Goal: Task Accomplishment & Management: Manage account settings

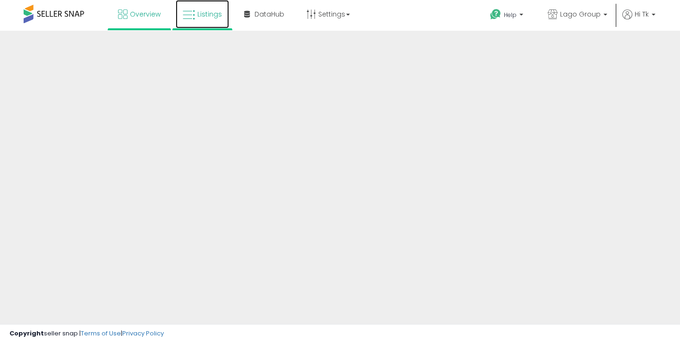
click at [215, 6] on link "Listings" at bounding box center [202, 14] width 53 height 28
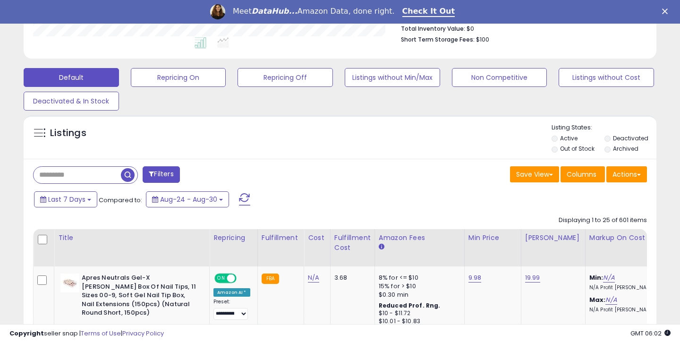
scroll to position [277, 0]
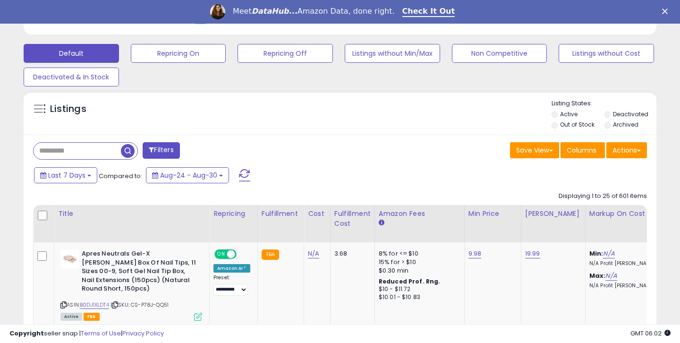
click at [115, 149] on input "text" at bounding box center [77, 151] width 87 height 17
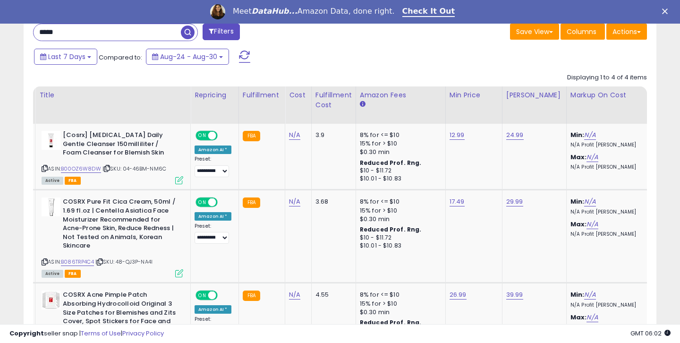
scroll to position [0, 0]
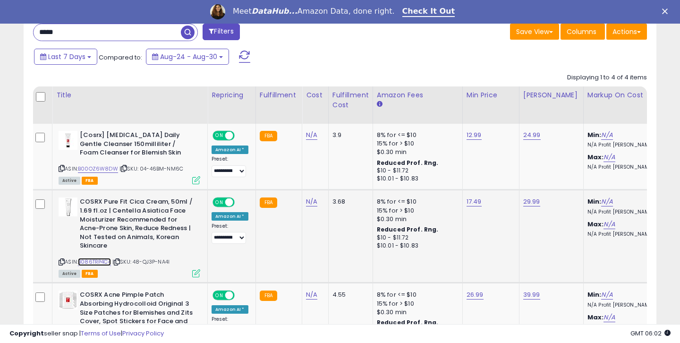
click at [111, 261] on link "B086TRP4C4" at bounding box center [94, 262] width 33 height 8
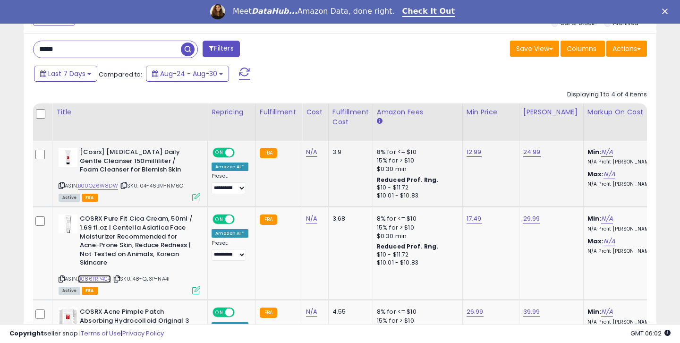
scroll to position [325, 0]
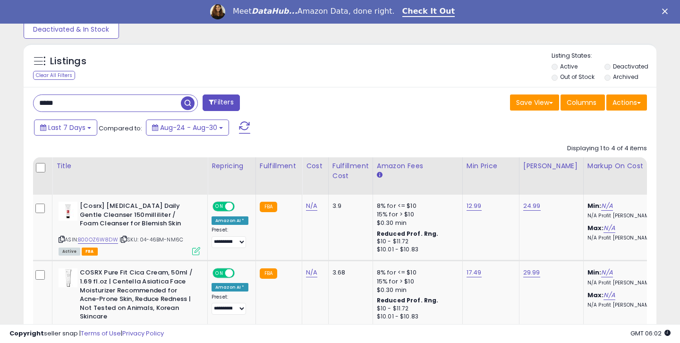
click at [92, 106] on input "*****" at bounding box center [107, 103] width 147 height 17
type input "*"
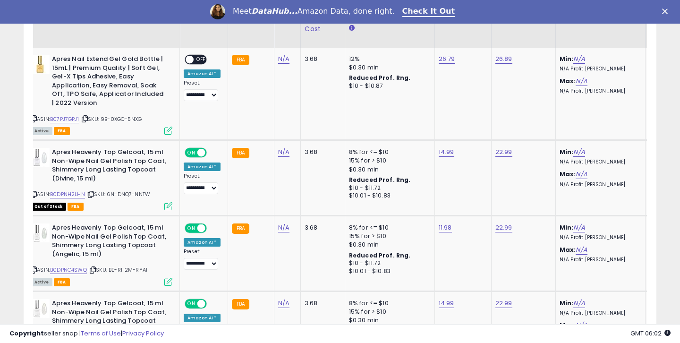
scroll to position [0, 42]
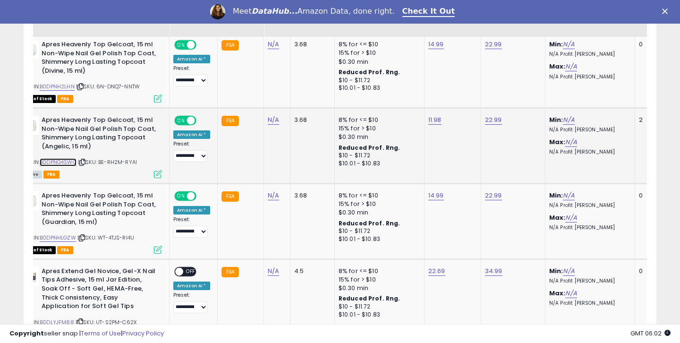
click at [58, 162] on link "B0DPNG4SWQ" at bounding box center [58, 162] width 37 height 8
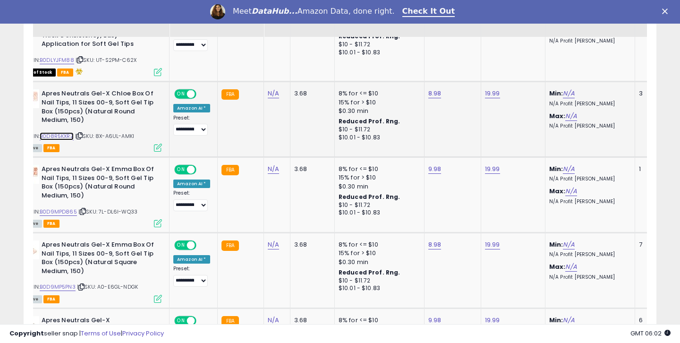
click at [48, 137] on link "B0D8R5KXRZ" at bounding box center [57, 136] width 34 height 8
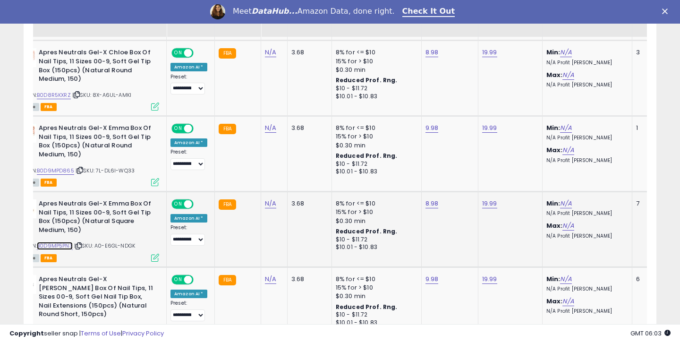
click at [49, 248] on link "B0D9MP5PN3" at bounding box center [55, 246] width 36 height 8
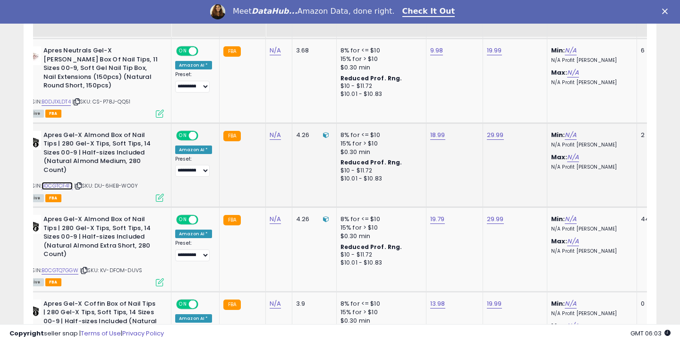
click at [62, 182] on link "B0CGTCF417" at bounding box center [57, 186] width 31 height 8
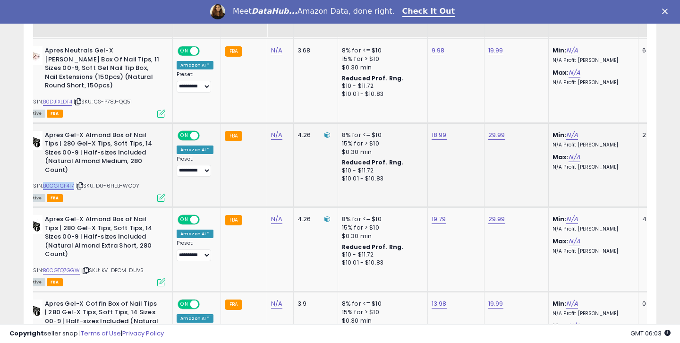
drag, startPoint x: 77, startPoint y: 170, endPoint x: 45, endPoint y: 169, distance: 31.6
click at [45, 169] on div "ASIN: B0CGTCF417 | SKU: DU-6HEB-WO0Y Active FBA" at bounding box center [95, 166] width 142 height 70
copy link "B0CGTCF417"
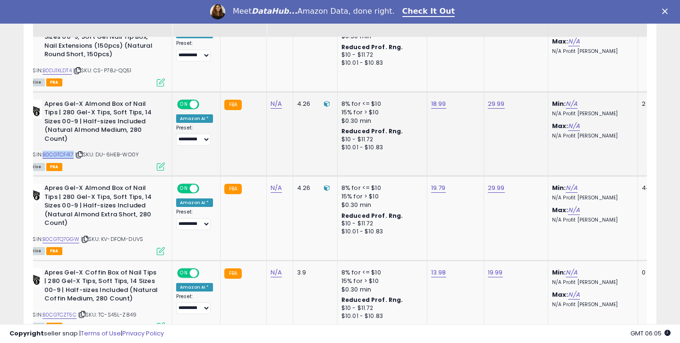
scroll to position [0, 33]
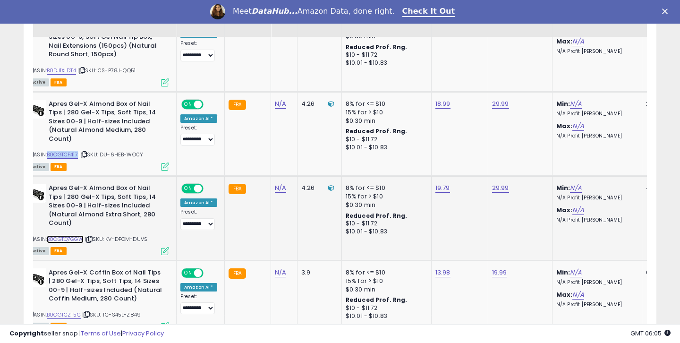
click at [72, 235] on link "B0CGTQ7GGW" at bounding box center [65, 239] width 37 height 8
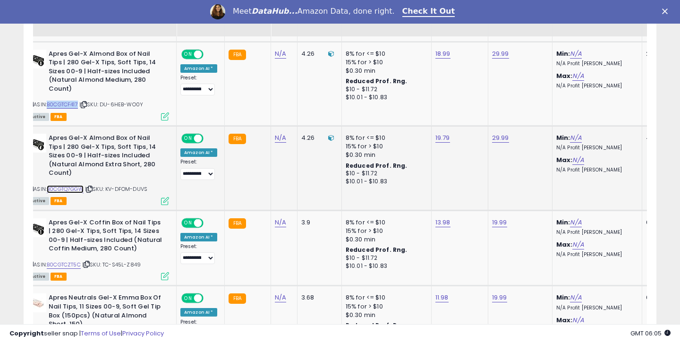
scroll to position [1192, 0]
click at [72, 260] on link "B0CGTCZT5C" at bounding box center [64, 264] width 34 height 8
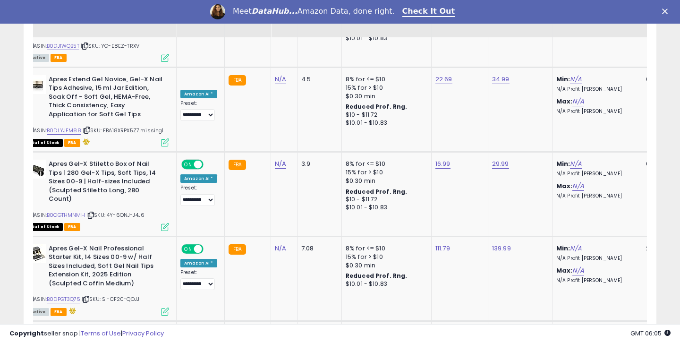
scroll to position [1662, 0]
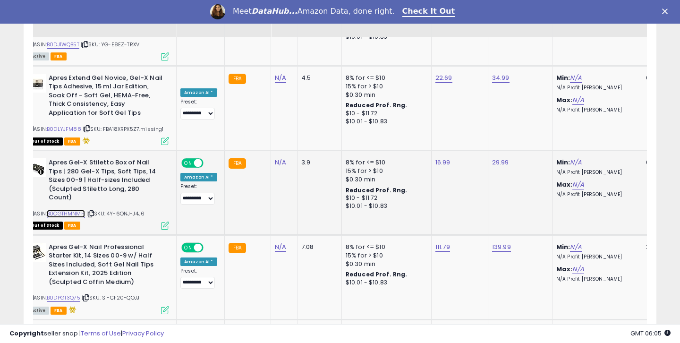
click at [62, 210] on link "B0CGTHMNMH" at bounding box center [66, 214] width 38 height 8
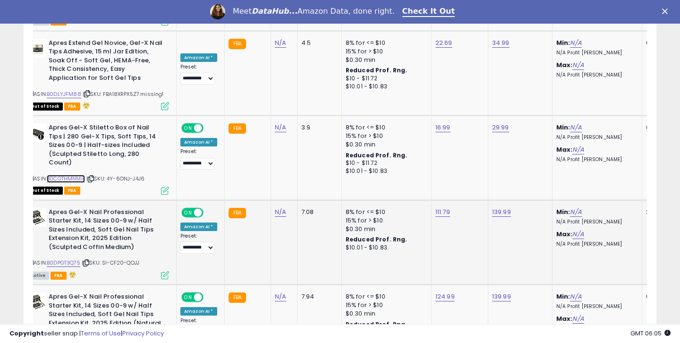
scroll to position [1705, 0]
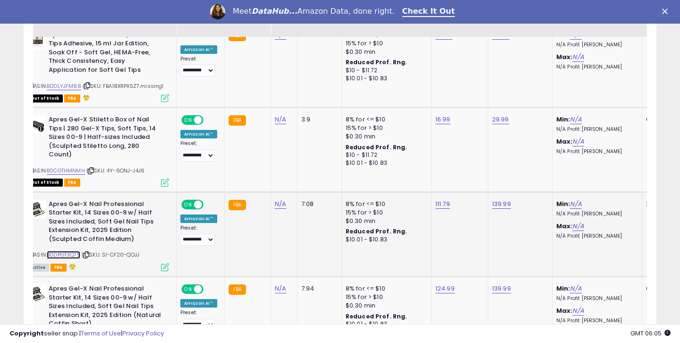
click at [75, 251] on link "B0DPGT3Q75" at bounding box center [64, 255] width 34 height 8
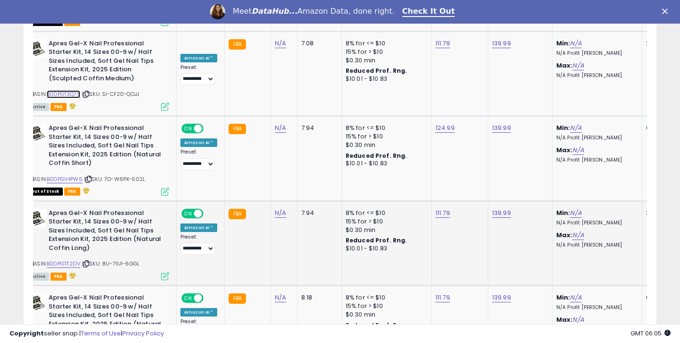
scroll to position [1875, 0]
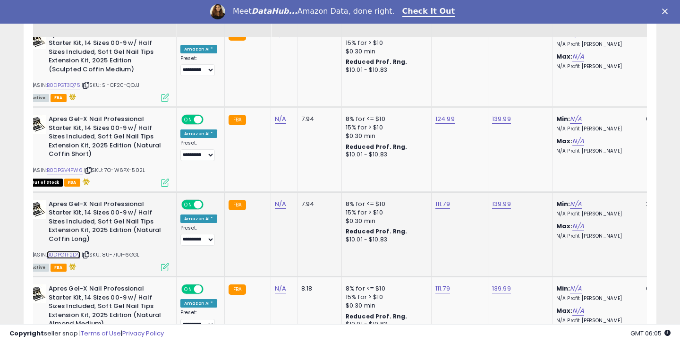
click at [63, 251] on link "B0DPGTF2DV" at bounding box center [64, 255] width 34 height 8
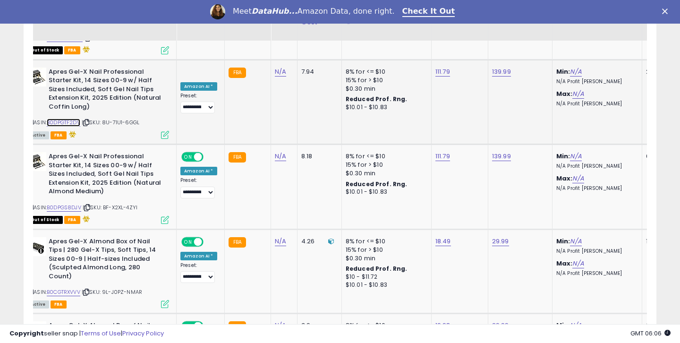
scroll to position [2018, 0]
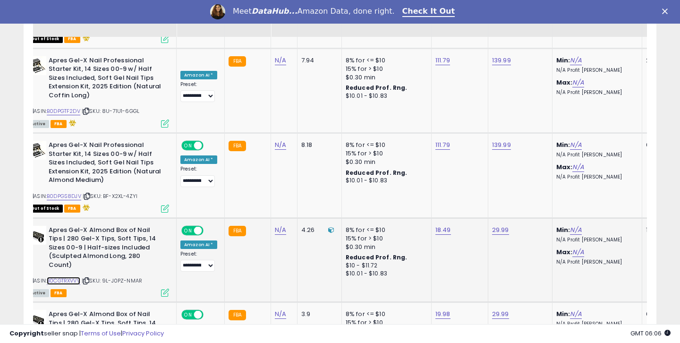
click at [77, 277] on link "B0CGTRXVVV" at bounding box center [64, 281] width 34 height 8
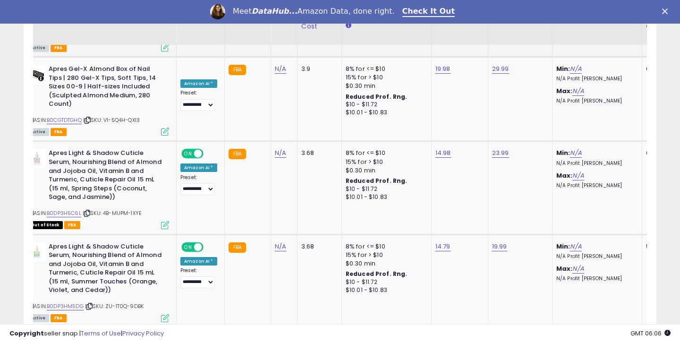
scroll to position [2271, 0]
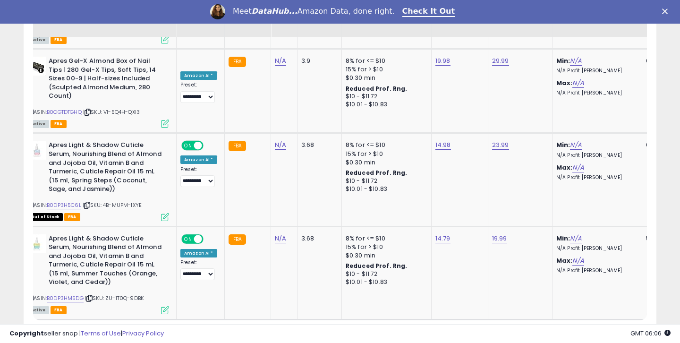
click at [571, 329] on link "2" at bounding box center [573, 337] width 16 height 16
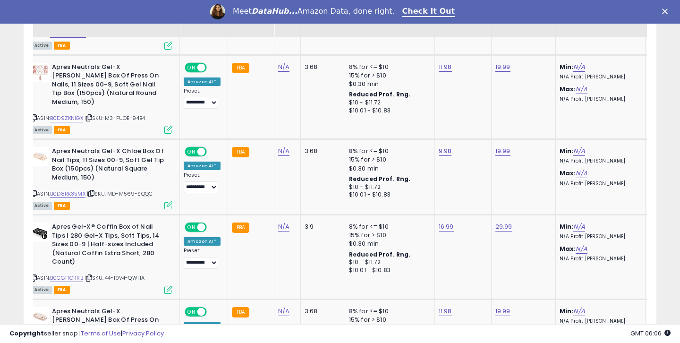
scroll to position [0, 34]
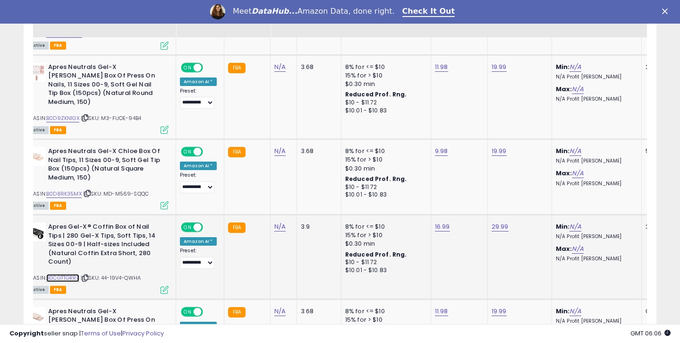
click at [69, 274] on link "B0CGTTGRRB" at bounding box center [62, 278] width 33 height 8
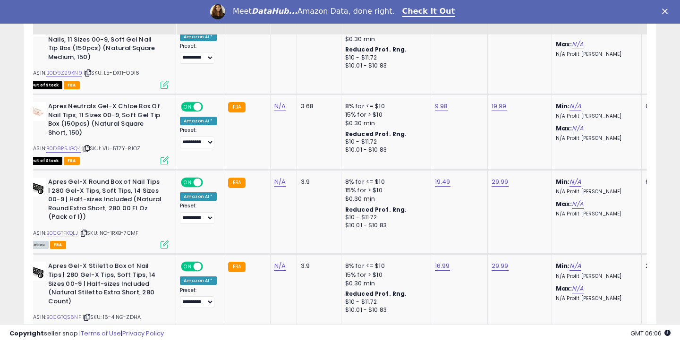
scroll to position [1686, 0]
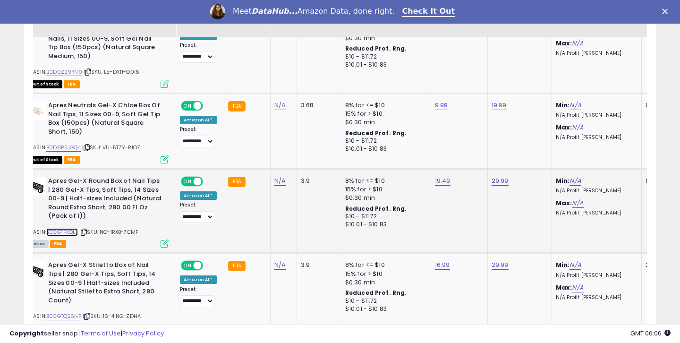
click at [72, 228] on link "B0CGTFKQLJ" at bounding box center [62, 232] width 32 height 8
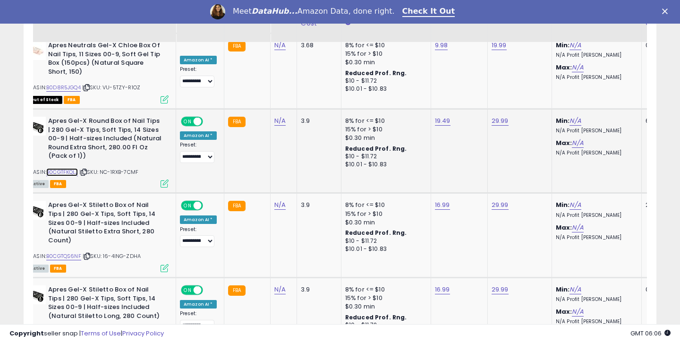
scroll to position [1751, 0]
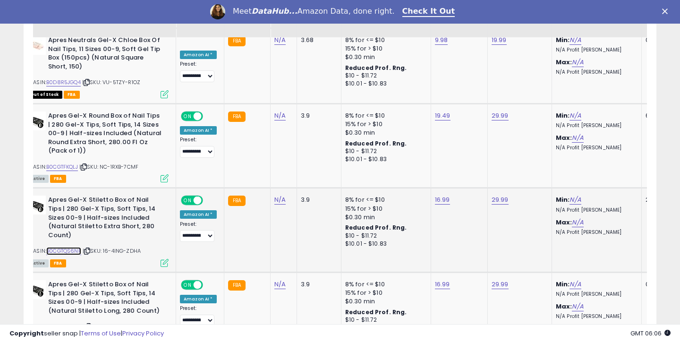
click at [76, 247] on link "B0CGTQS6NF" at bounding box center [63, 251] width 35 height 8
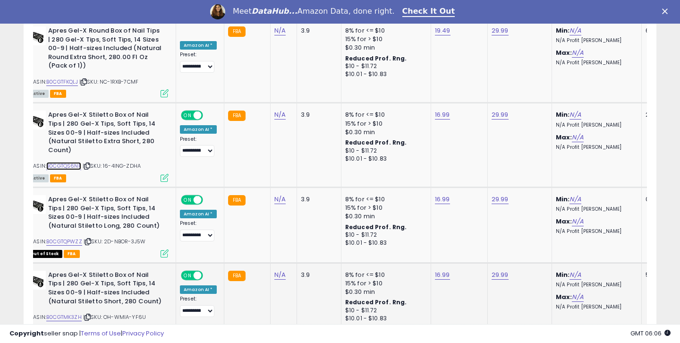
scroll to position [1865, 0]
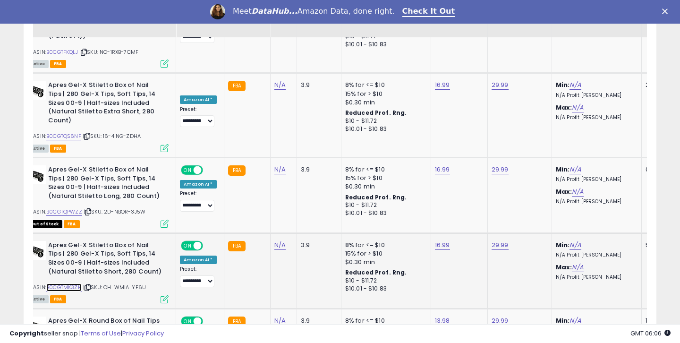
click at [71, 283] on link "B0CGTMK3ZH" at bounding box center [63, 287] width 35 height 8
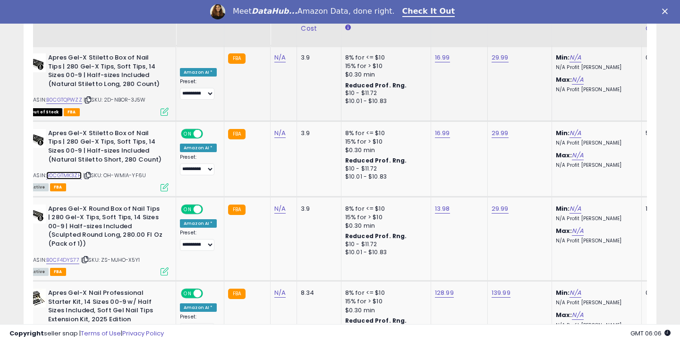
scroll to position [1999, 0]
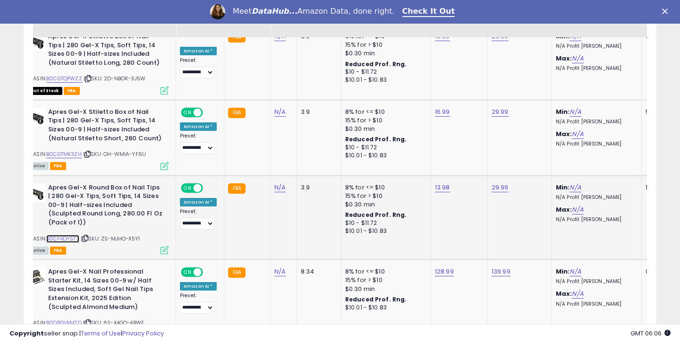
click at [70, 235] on link "B0CF4DYS77" at bounding box center [62, 239] width 33 height 8
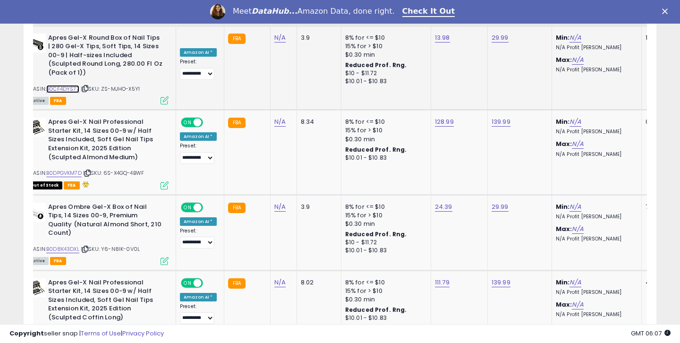
scroll to position [2154, 0]
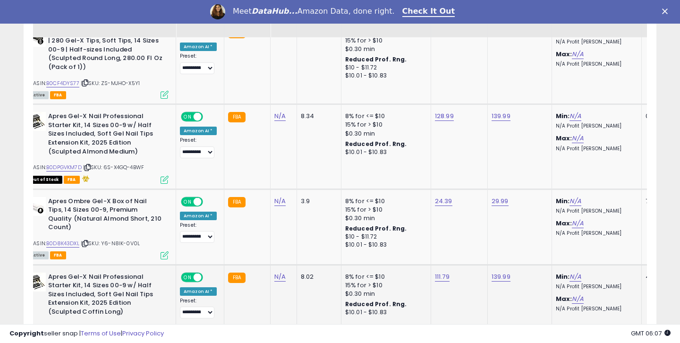
click at [66, 324] on link "B0DPGT8MRX" at bounding box center [63, 328] width 35 height 8
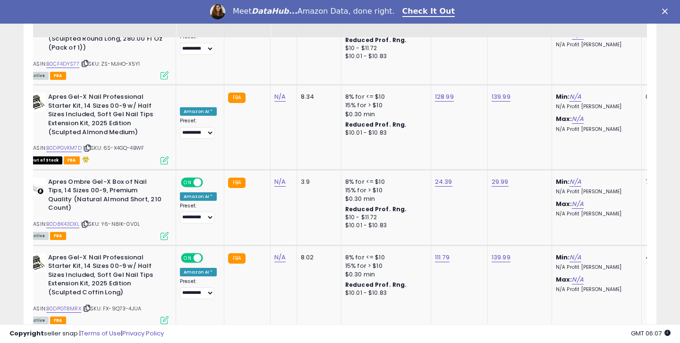
click at [587, 339] on link "3" at bounding box center [590, 347] width 16 height 16
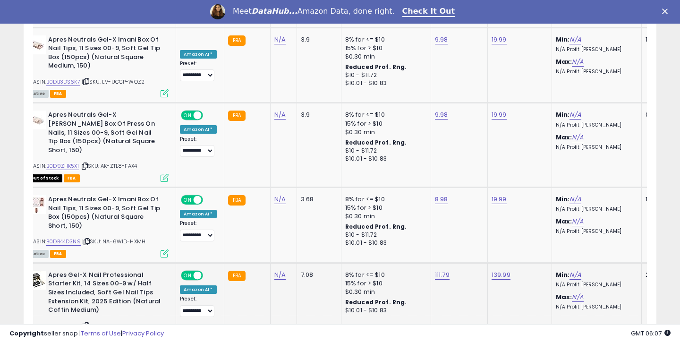
scroll to position [2015, 0]
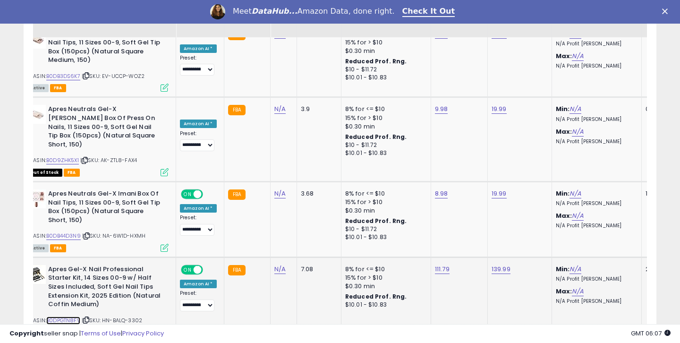
click at [76, 316] on link "B0DPGTN8FV" at bounding box center [63, 320] width 34 height 8
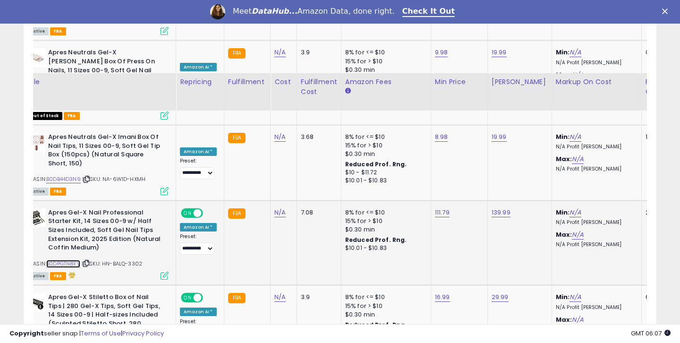
scroll to position [2162, 0]
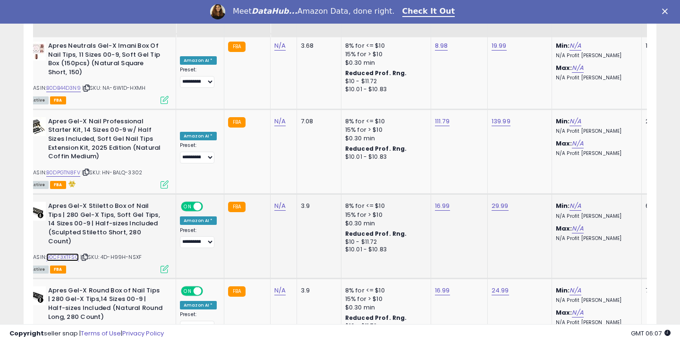
click at [68, 253] on link "B0CF3XTFSQ" at bounding box center [62, 257] width 33 height 8
click at [61, 329] on link "B0CF4F8KLJ" at bounding box center [61, 333] width 31 height 8
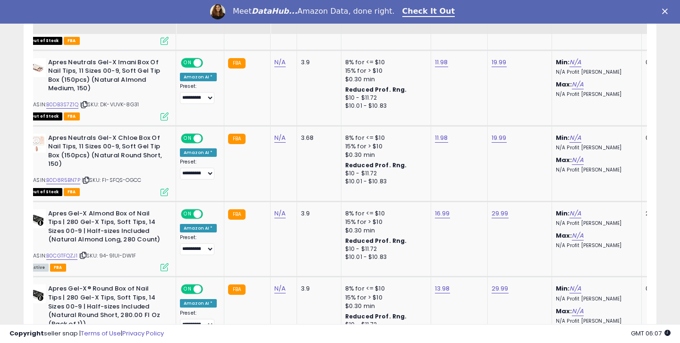
scroll to position [945, 0]
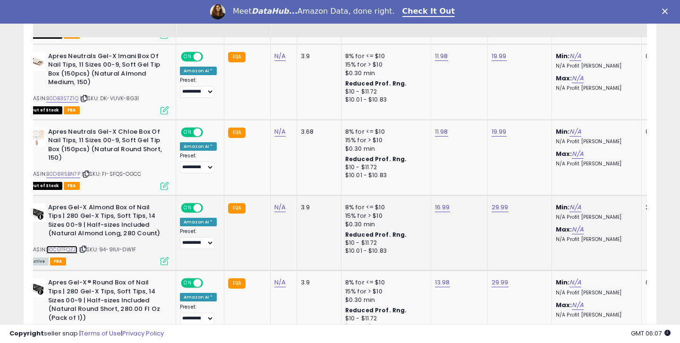
click at [72, 245] on link "B0CGTFQZJ1" at bounding box center [61, 249] width 31 height 8
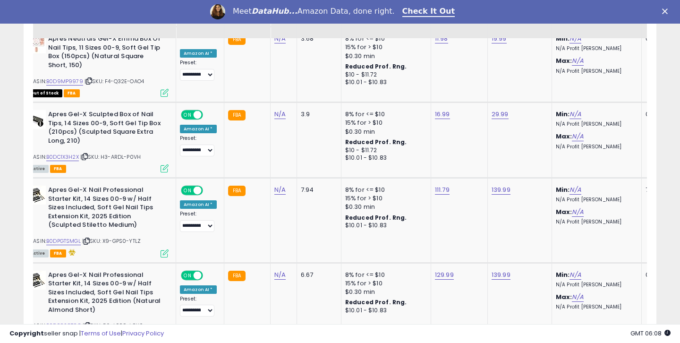
scroll to position [1434, 0]
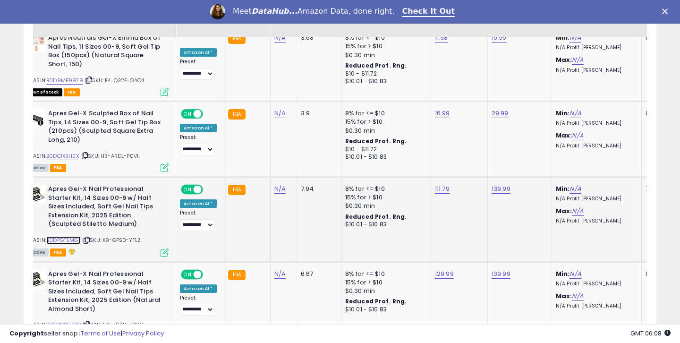
click at [74, 236] on link "B0DPGTSMGL" at bounding box center [63, 240] width 34 height 8
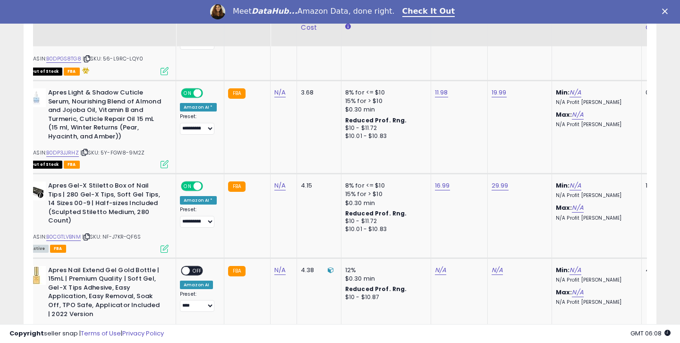
scroll to position [1708, 0]
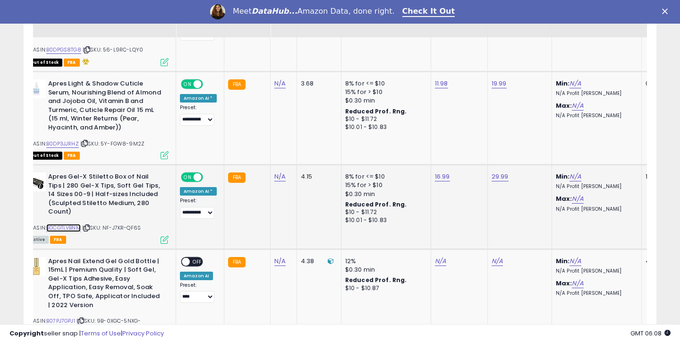
click at [80, 224] on link "B0CGTLVBNM" at bounding box center [63, 228] width 34 height 8
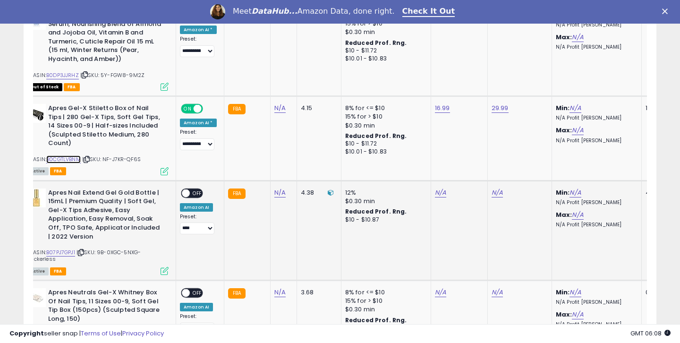
scroll to position [1795, 0]
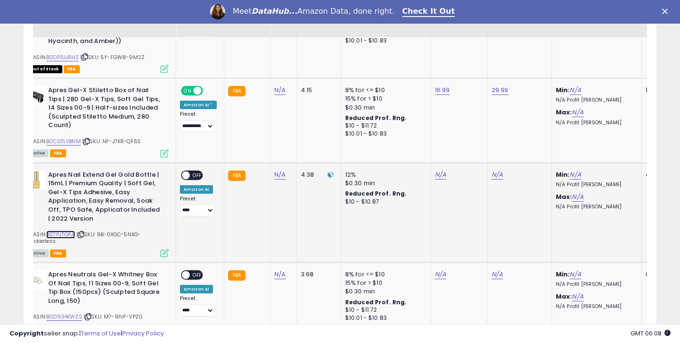
click at [69, 230] on link "B07PJ7GPJ1" at bounding box center [60, 234] width 29 height 8
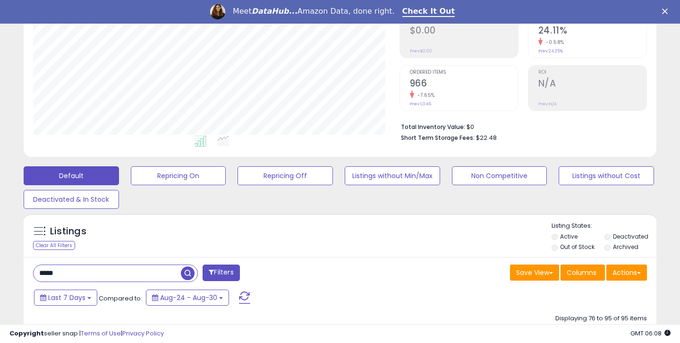
scroll to position [171, 0]
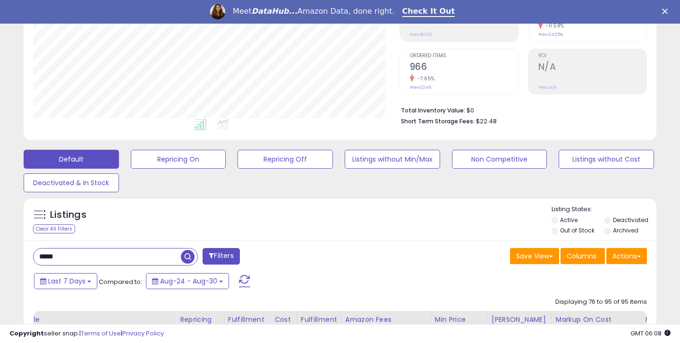
click at [69, 261] on input "*****" at bounding box center [107, 256] width 147 height 17
type input "******"
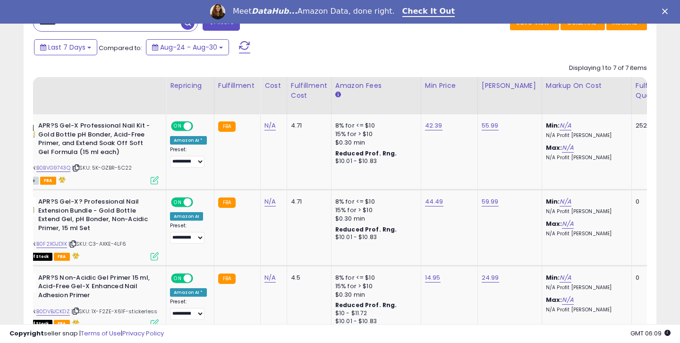
scroll to position [0, 33]
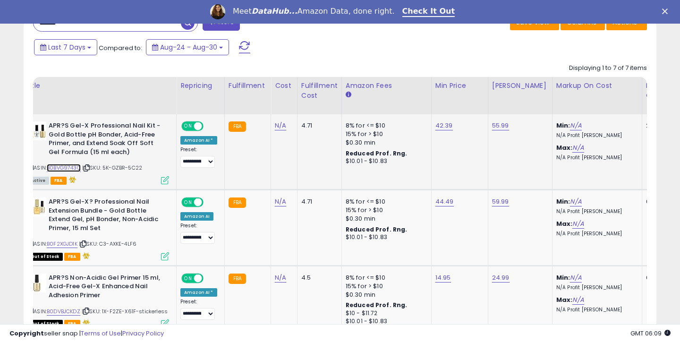
click at [76, 167] on link "B0BVG9743Q" at bounding box center [64, 168] width 34 height 8
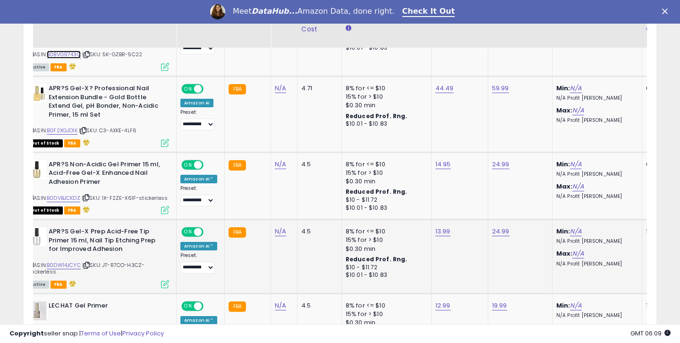
scroll to position [529, 0]
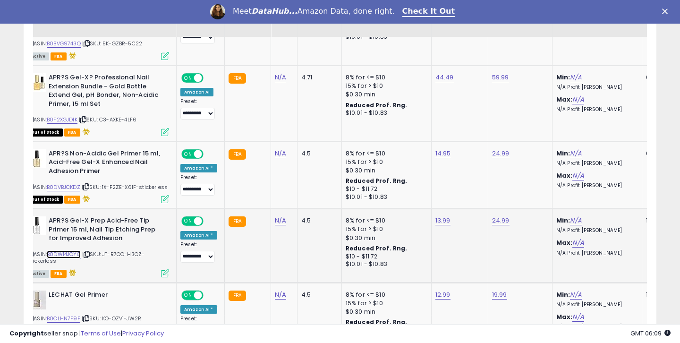
click at [70, 257] on link "B0DW14JCYC" at bounding box center [64, 254] width 34 height 8
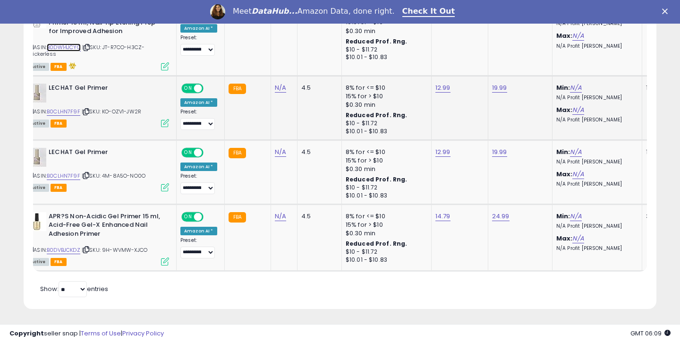
scroll to position [739, 0]
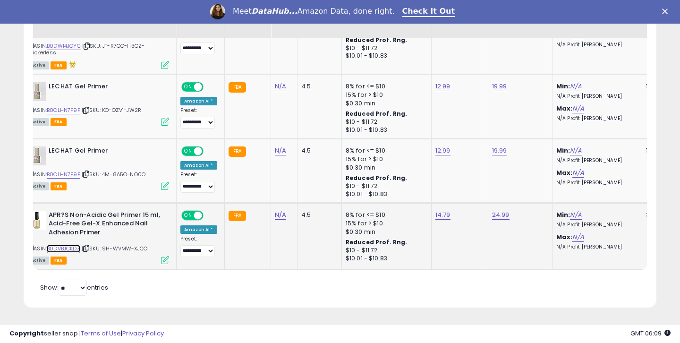
click at [72, 246] on link "B0DVBJCKDZ" at bounding box center [64, 249] width 34 height 8
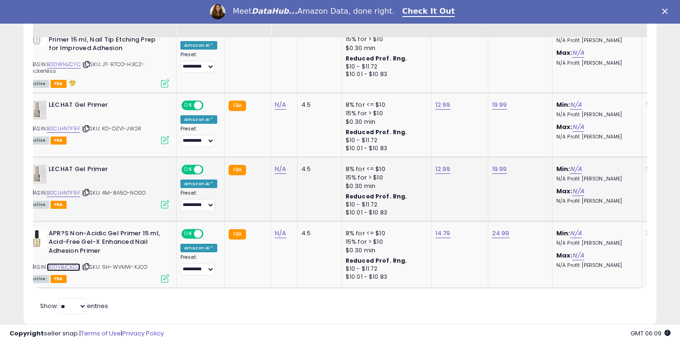
scroll to position [721, 0]
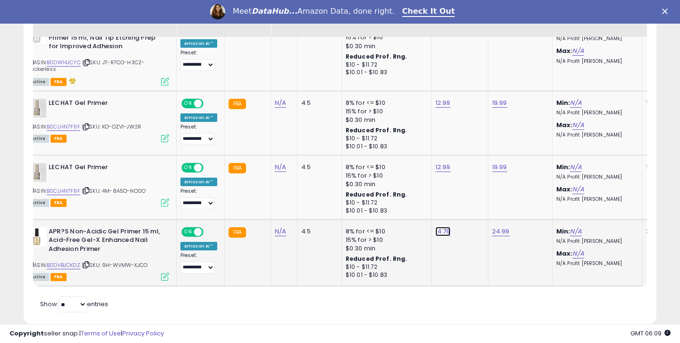
click at [435, 231] on link "14.79" at bounding box center [442, 231] width 15 height 9
click at [391, 214] on input "*****" at bounding box center [415, 210] width 84 height 16
type input "*****"
click button "submit" at bounding box center [468, 209] width 16 height 14
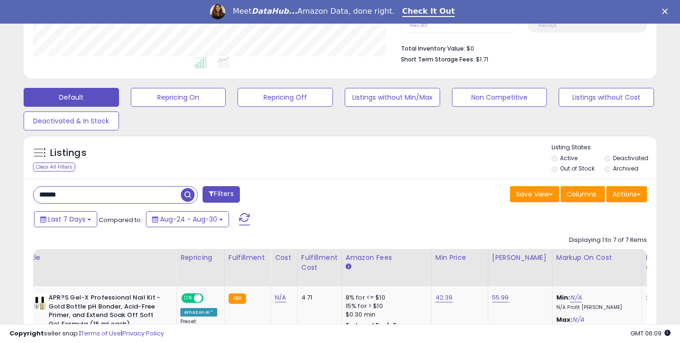
scroll to position [258, 0]
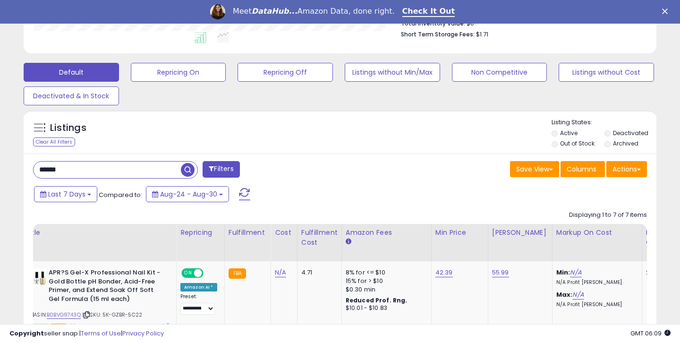
click at [144, 172] on input "******" at bounding box center [107, 169] width 147 height 17
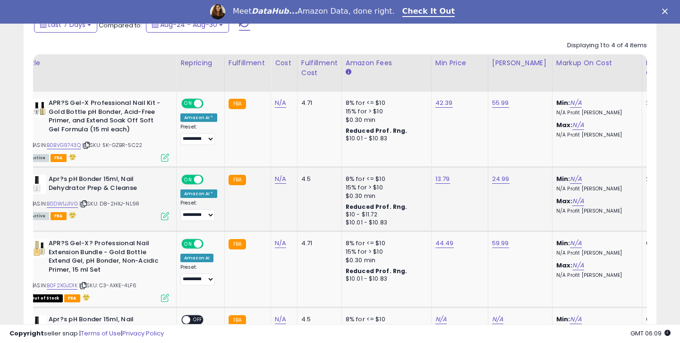
scroll to position [444, 0]
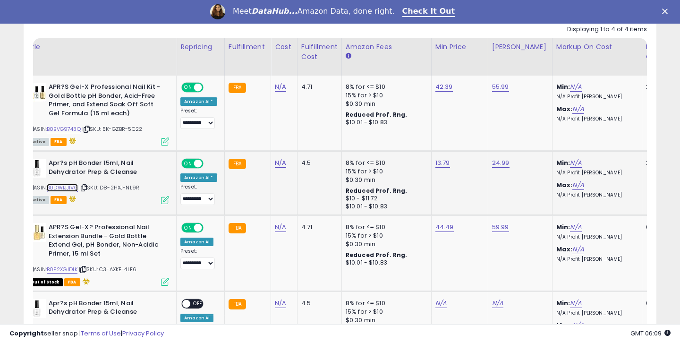
click at [69, 188] on link "B0DW1JJ1VG" at bounding box center [62, 188] width 31 height 8
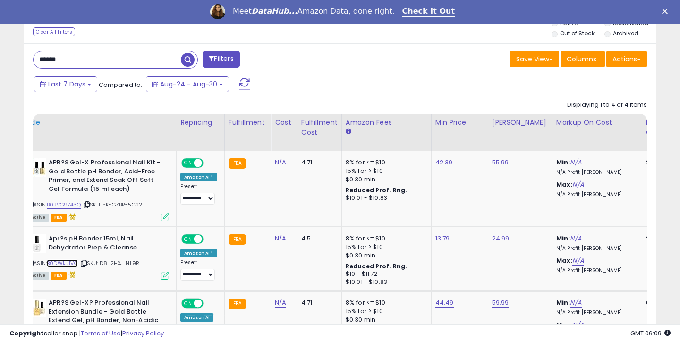
scroll to position [328, 0]
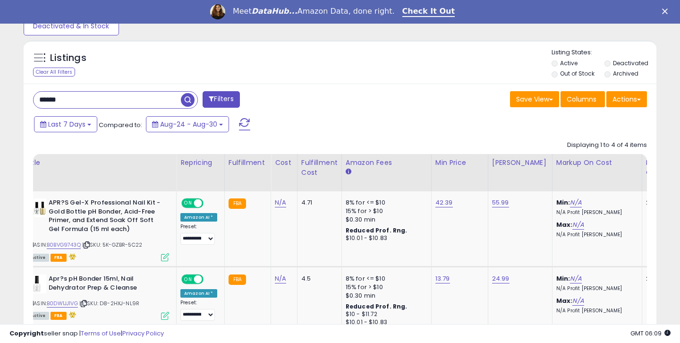
click at [75, 99] on input "******" at bounding box center [107, 100] width 147 height 17
click at [75, 100] on input "******" at bounding box center [107, 100] width 147 height 17
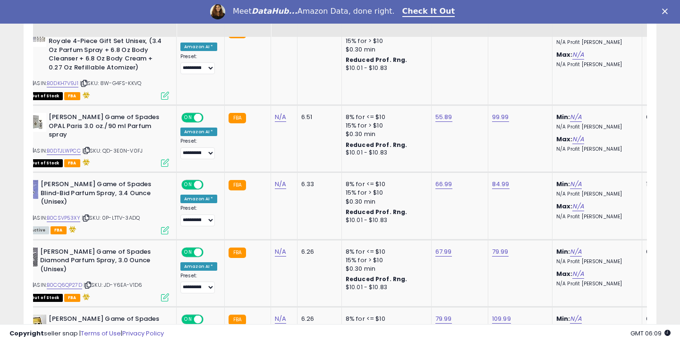
scroll to position [660, 0]
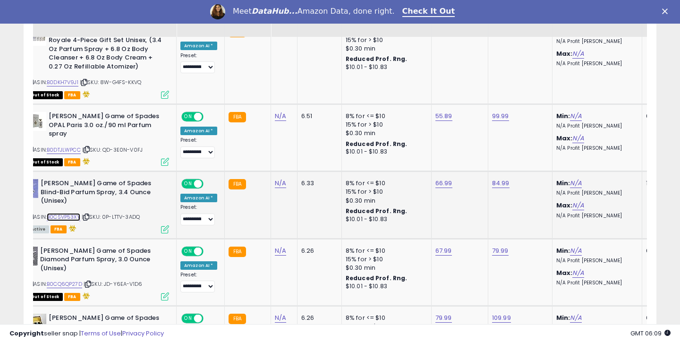
click at [56, 213] on link "B0CSVP53XY" at bounding box center [64, 217] width 34 height 8
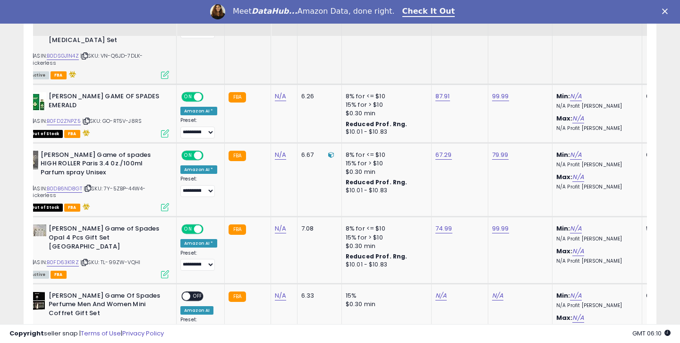
scroll to position [1110, 0]
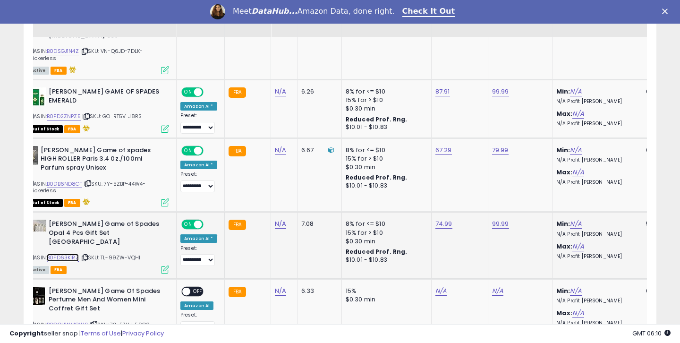
click at [65, 253] on link "B0FD63K1RZ" at bounding box center [63, 257] width 32 height 8
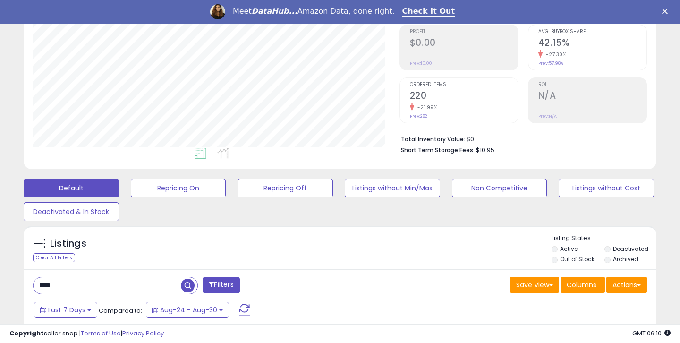
scroll to position [177, 0]
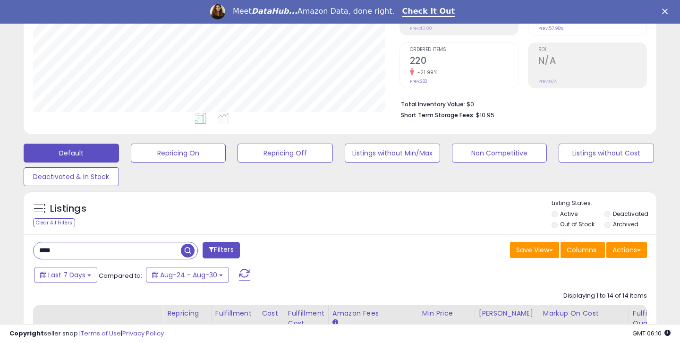
click at [74, 251] on input "****" at bounding box center [107, 250] width 147 height 17
type input "*******"
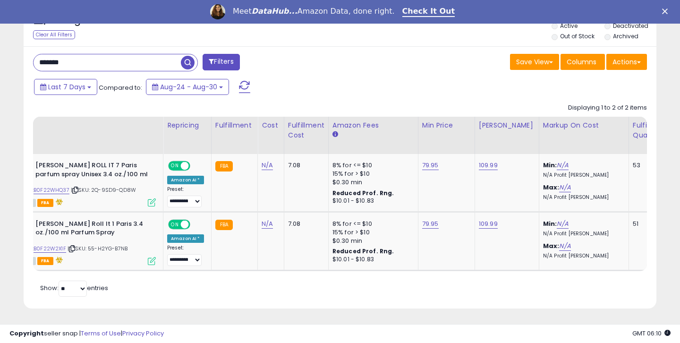
scroll to position [367, 0]
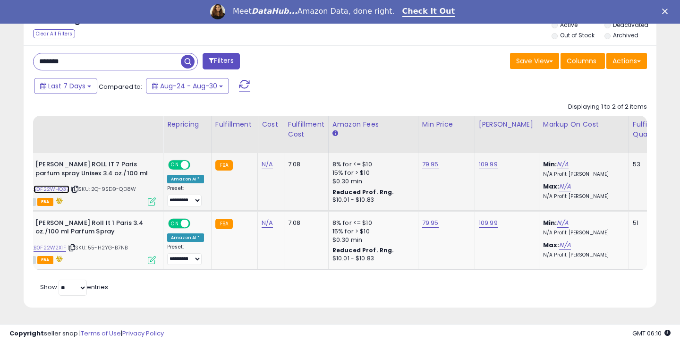
click at [63, 188] on link "B0F22WHQ37" at bounding box center [52, 189] width 36 height 8
click at [422, 162] on link "79.95" at bounding box center [430, 164] width 17 height 9
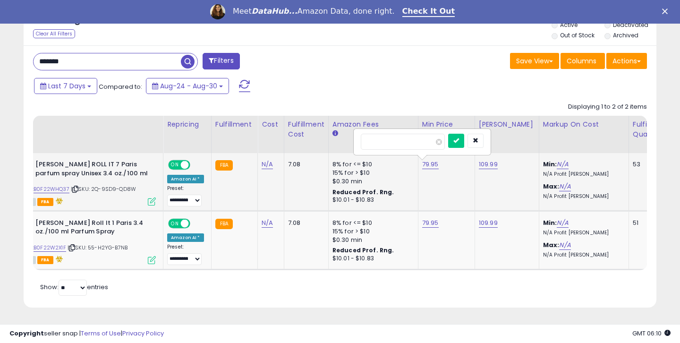
drag, startPoint x: 373, startPoint y: 143, endPoint x: 395, endPoint y: 143, distance: 21.7
click at [393, 143] on input "*****" at bounding box center [403, 142] width 84 height 16
type input "*****"
click button "submit" at bounding box center [456, 141] width 16 height 14
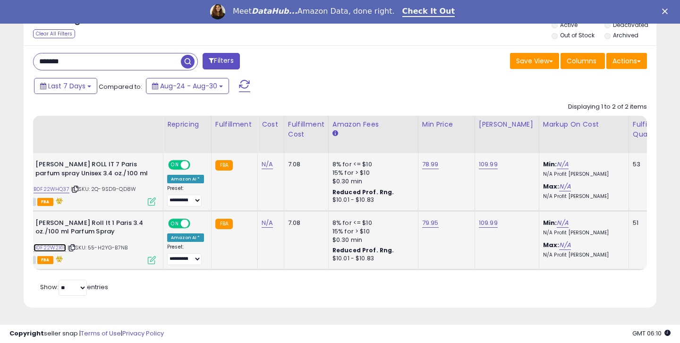
click at [49, 249] on link "B0F22W2X1F" at bounding box center [50, 248] width 33 height 8
click at [58, 188] on link "B0F22WHQ37" at bounding box center [52, 189] width 36 height 8
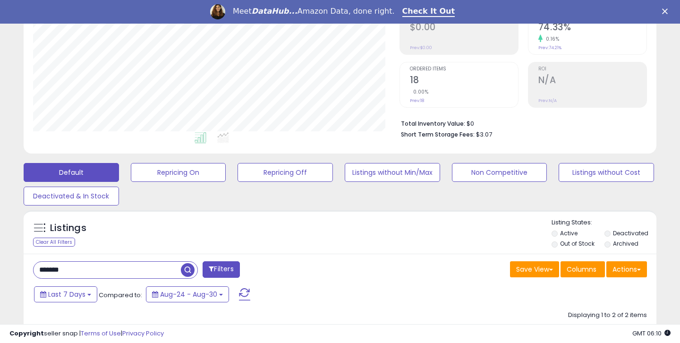
scroll to position [242, 0]
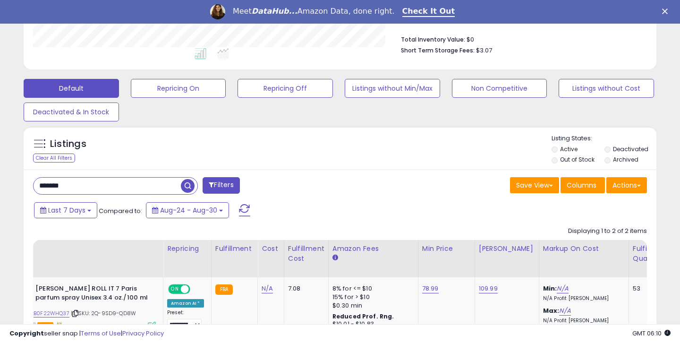
click at [67, 186] on input "*******" at bounding box center [107, 185] width 147 height 17
type input "*"
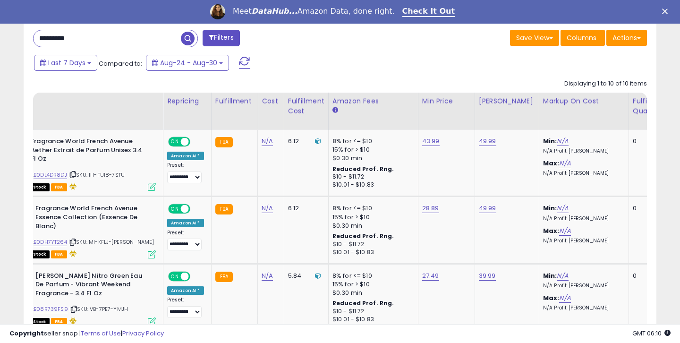
scroll to position [349, 0]
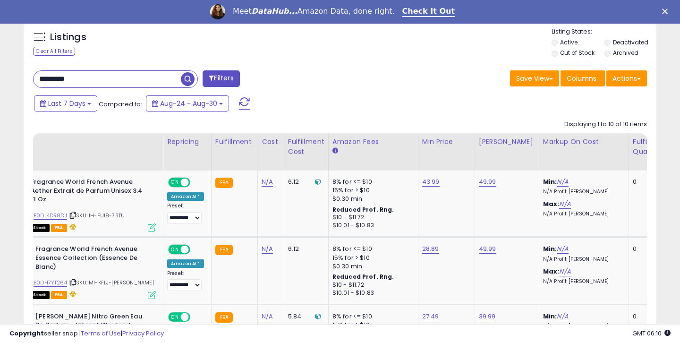
click at [101, 83] on input "*********" at bounding box center [107, 79] width 147 height 17
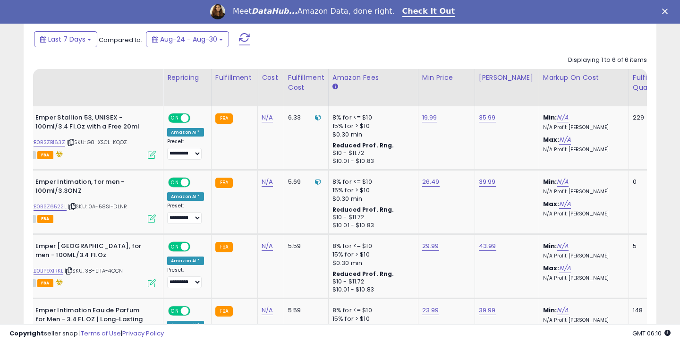
scroll to position [471836, 471664]
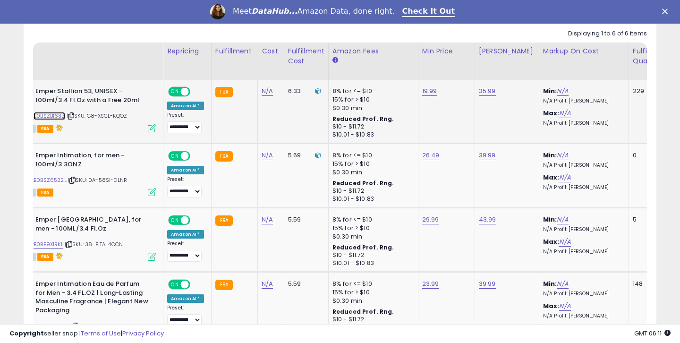
click at [52, 116] on link "B0BSZB163Z" at bounding box center [50, 116] width 32 height 8
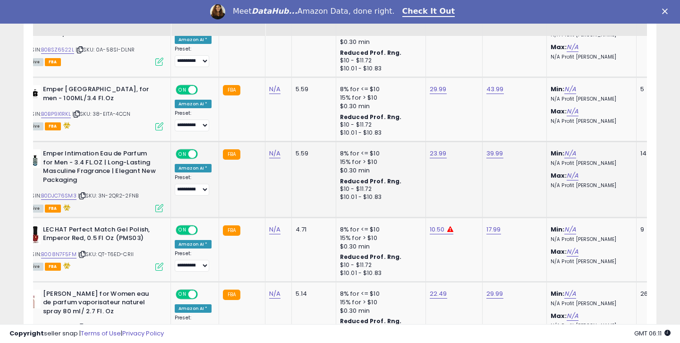
scroll to position [573, 0]
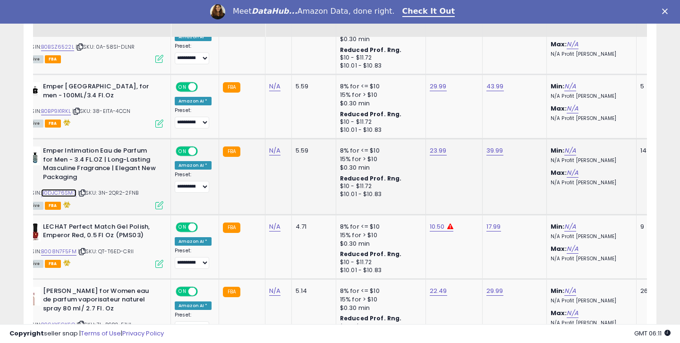
click at [70, 194] on link "B0DJC76SM3" at bounding box center [58, 193] width 35 height 8
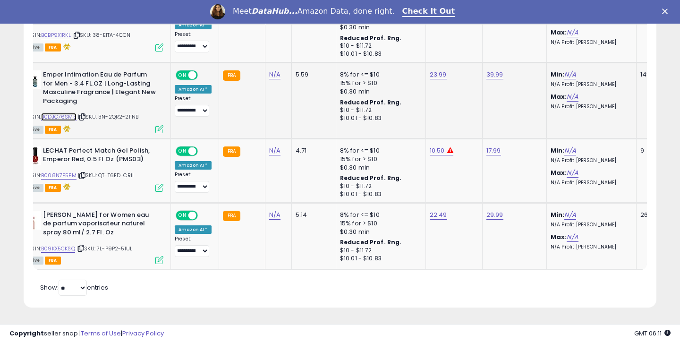
scroll to position [649, 0]
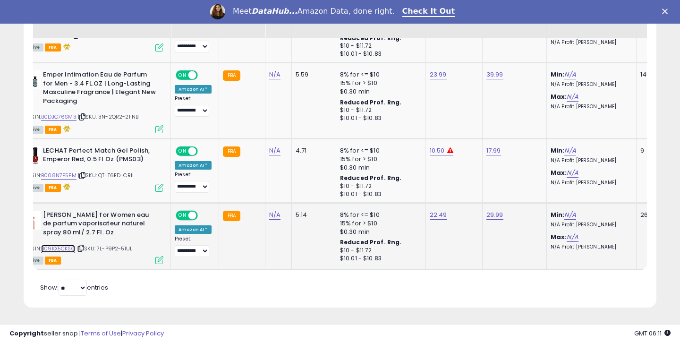
click at [70, 250] on link "B09KX5CKSQ" at bounding box center [58, 249] width 34 height 8
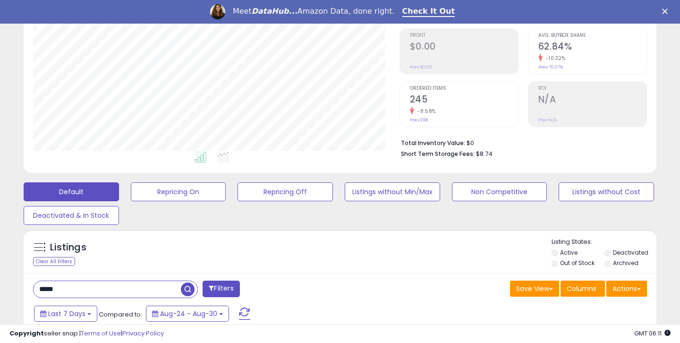
scroll to position [153, 0]
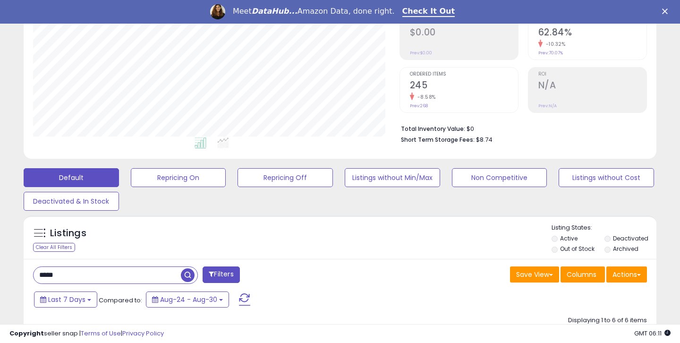
click at [80, 272] on input "*****" at bounding box center [107, 275] width 147 height 17
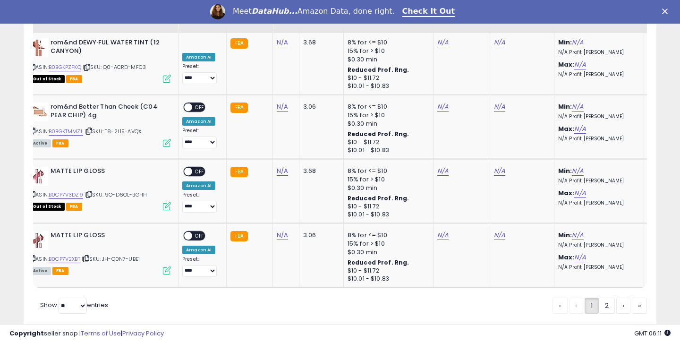
scroll to position [2034, 0]
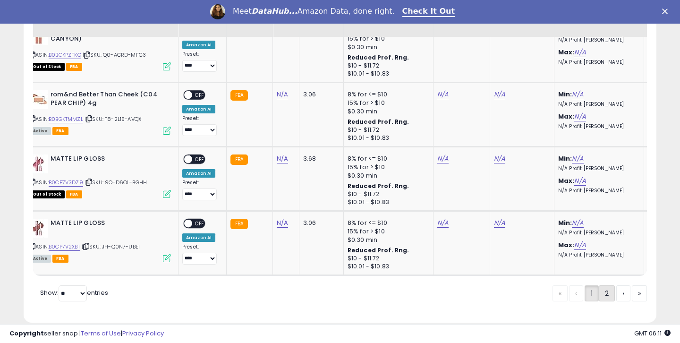
click at [599, 285] on link "2" at bounding box center [607, 293] width 16 height 16
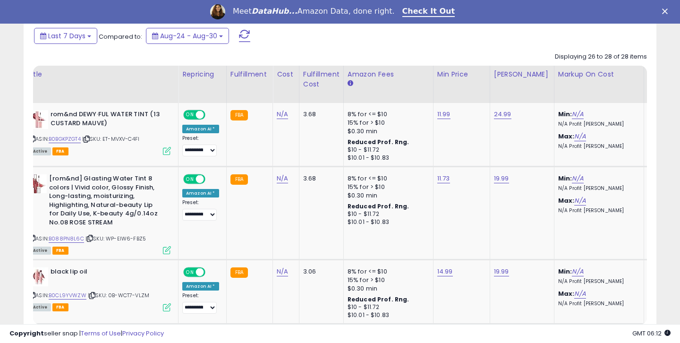
scroll to position [480, 0]
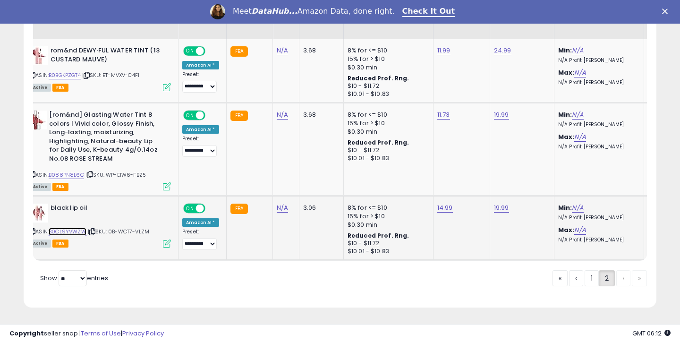
click at [82, 228] on link "B0CL9YVWZW" at bounding box center [68, 232] width 38 height 8
click at [585, 274] on link "1" at bounding box center [591, 278] width 14 height 16
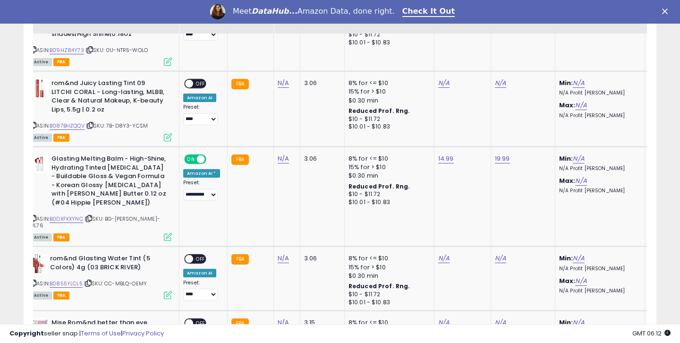
scroll to position [1677, 0]
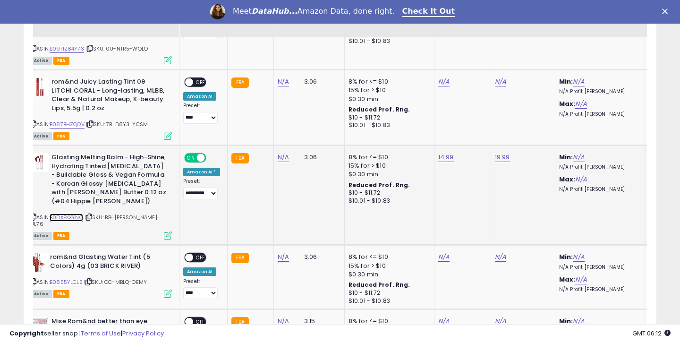
click at [76, 213] on link "B0DXFKXYNC" at bounding box center [67, 217] width 34 height 8
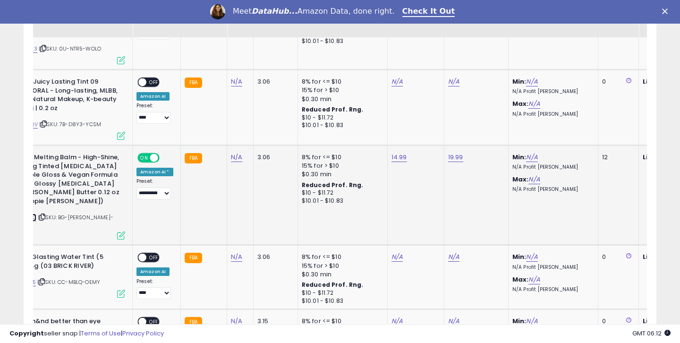
scroll to position [0, 69]
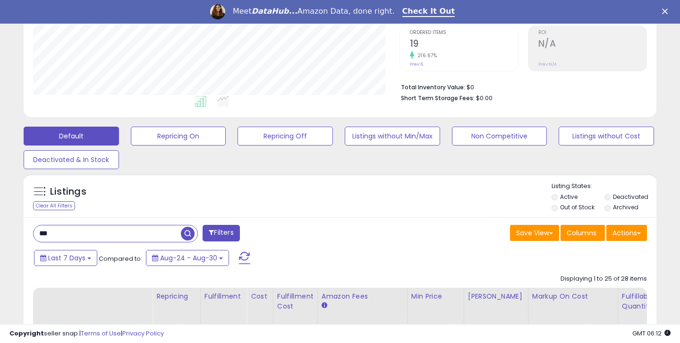
click at [69, 235] on input "***" at bounding box center [107, 233] width 147 height 17
type input "***"
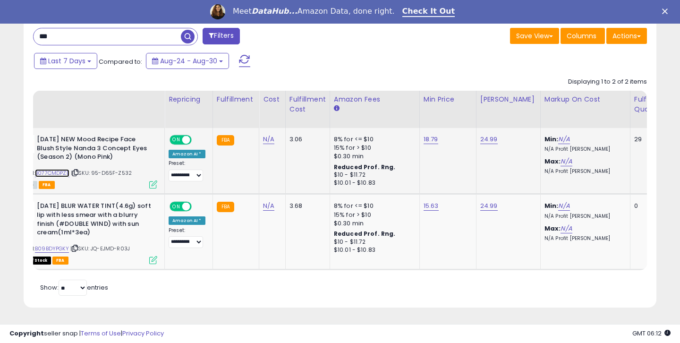
click at [68, 173] on link "B077CMDPZB" at bounding box center [52, 173] width 34 height 8
click at [426, 138] on link "18.79" at bounding box center [430, 139] width 15 height 9
click at [378, 118] on input "*****" at bounding box center [403, 117] width 84 height 16
type input "*****"
click button "submit" at bounding box center [456, 116] width 16 height 14
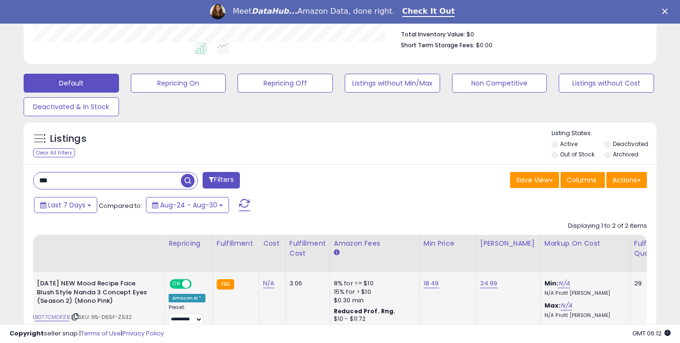
scroll to position [211, 0]
